Goal: Task Accomplishment & Management: Complete application form

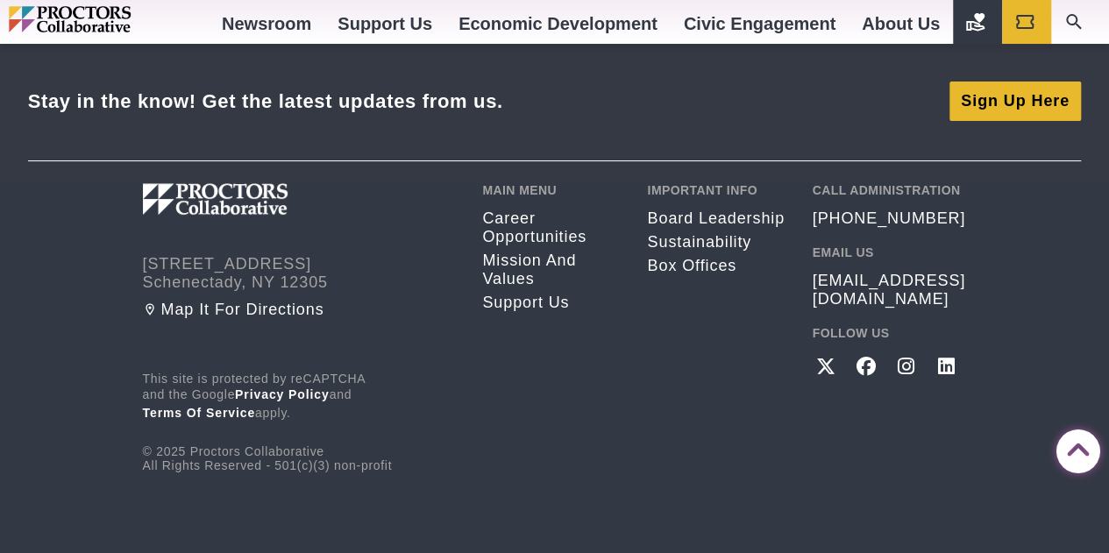
scroll to position [3448, 0]
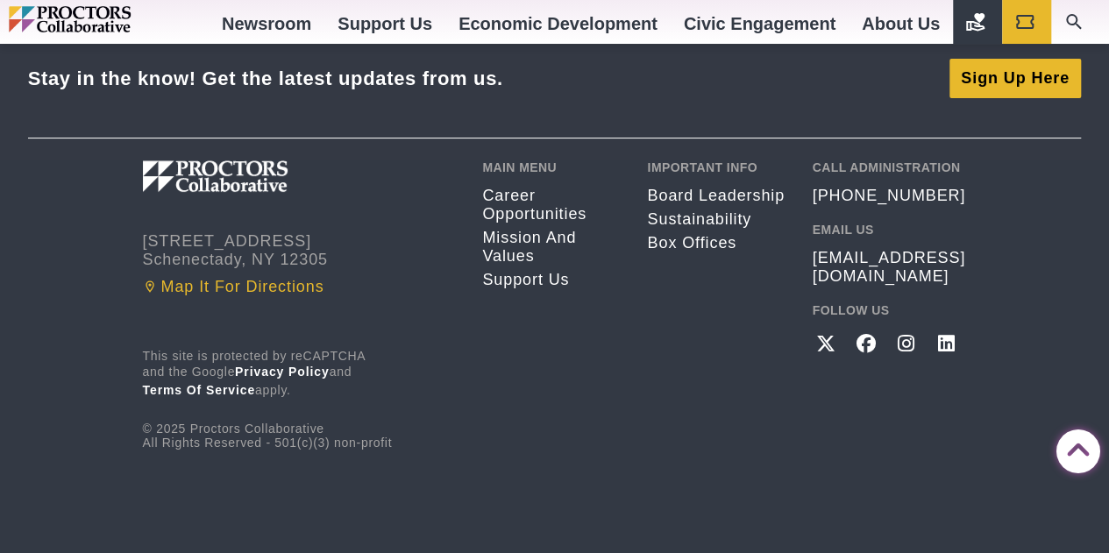
click at [206, 278] on link "Map it for directions" at bounding box center [300, 287] width 314 height 18
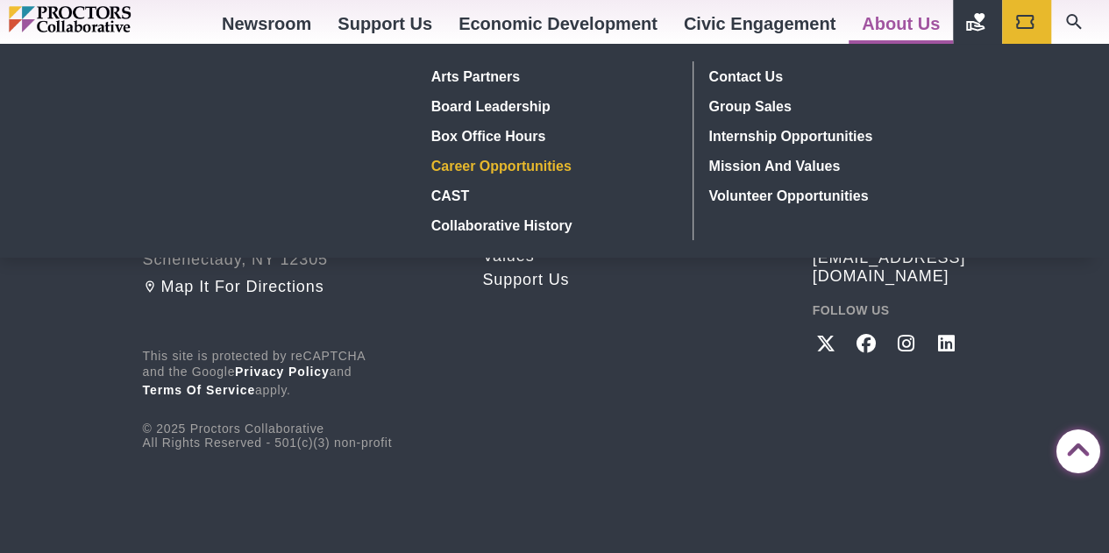
click at [507, 166] on link "Career Opportunities" at bounding box center [551, 166] width 255 height 30
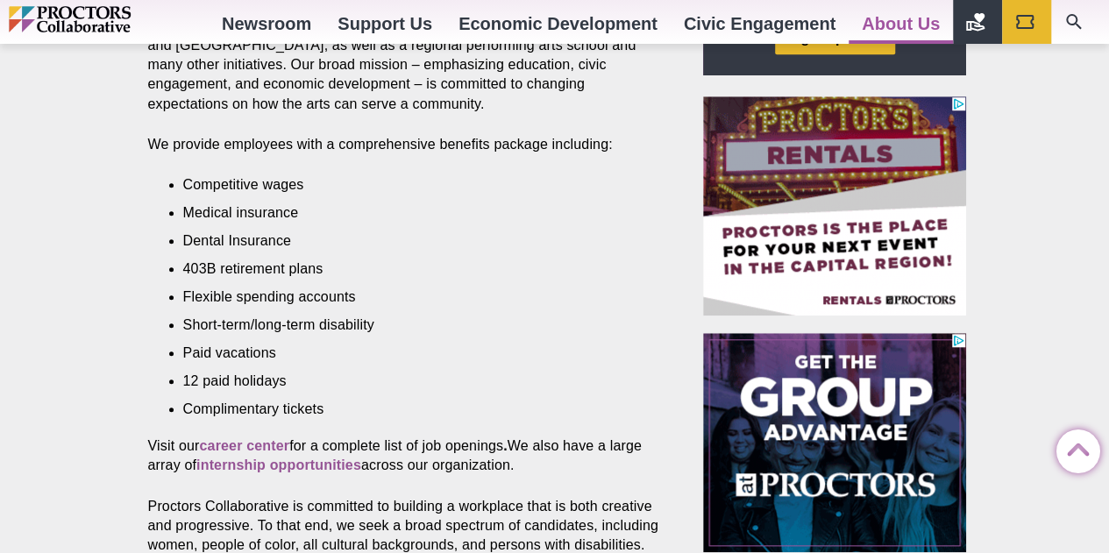
scroll to position [685, 0]
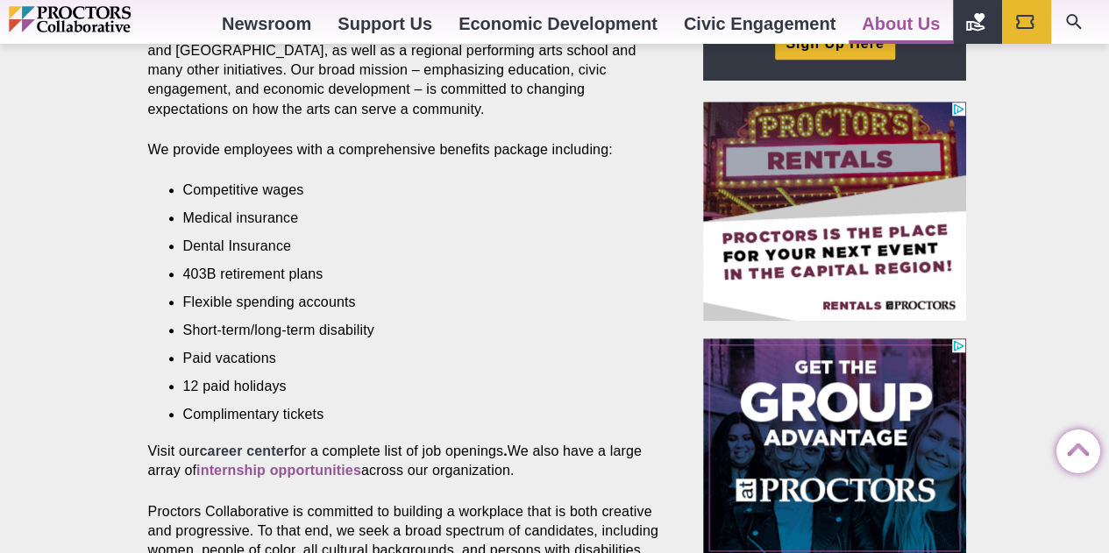
click at [242, 443] on strong "career center" at bounding box center [244, 450] width 90 height 15
